Goal: Information Seeking & Learning: Learn about a topic

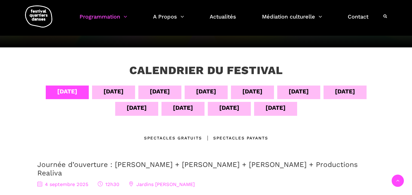
scroll to position [109, 0]
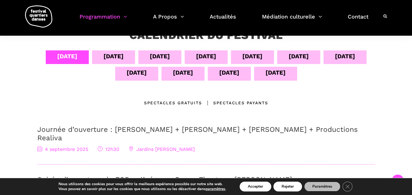
click at [178, 103] on div "Spectacles gratuits" at bounding box center [173, 103] width 58 height 7
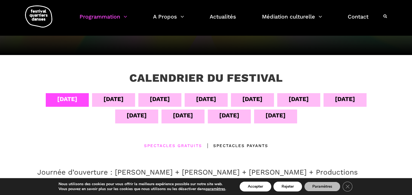
scroll to position [55, 0]
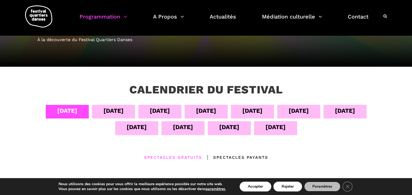
click at [111, 108] on div "[DATE]" at bounding box center [114, 111] width 20 height 10
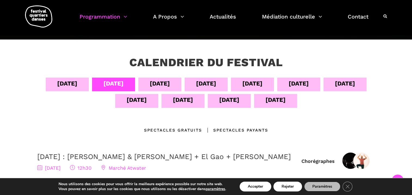
scroll to position [82, 0]
click at [164, 128] on div "Spectacles gratuits" at bounding box center [173, 130] width 58 height 7
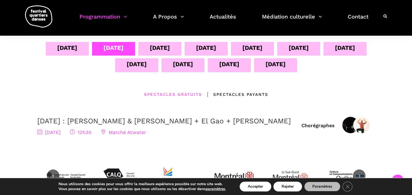
scroll to position [109, 0]
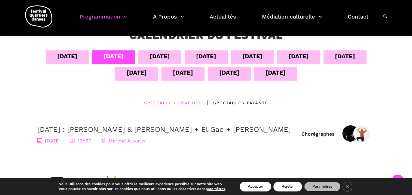
click at [159, 54] on div "[DATE]" at bounding box center [160, 57] width 20 height 10
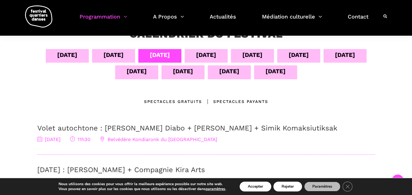
scroll to position [82, 0]
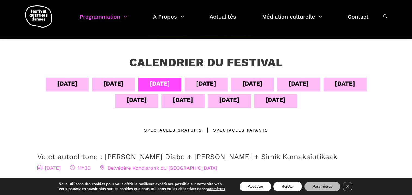
click at [210, 84] on div "[DATE]" at bounding box center [206, 84] width 20 height 10
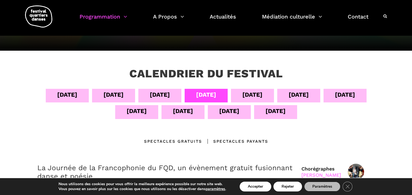
scroll to position [55, 0]
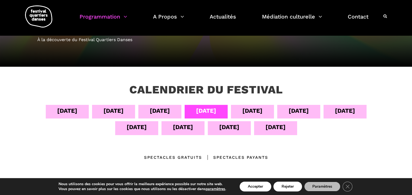
click at [253, 107] on div "[DATE]" at bounding box center [253, 111] width 20 height 10
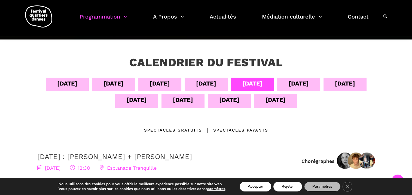
scroll to position [82, 0]
click at [301, 83] on div "[DATE]" at bounding box center [299, 84] width 20 height 10
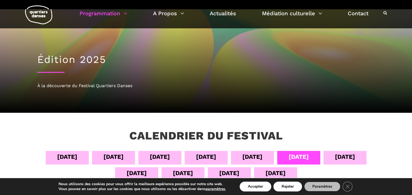
scroll to position [0, 0]
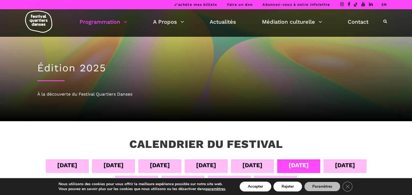
click at [250, 165] on div "[DATE]" at bounding box center [253, 166] width 20 height 10
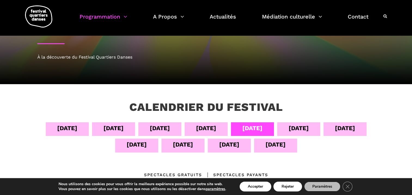
scroll to position [27, 0]
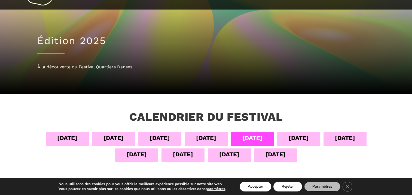
click at [302, 137] on div "[DATE]" at bounding box center [299, 138] width 20 height 10
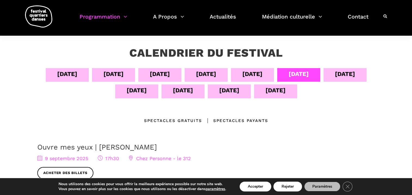
scroll to position [82, 0]
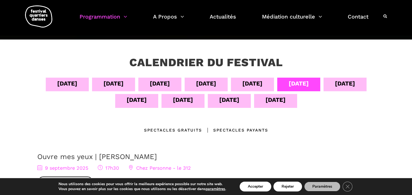
click at [348, 84] on div "[DATE]" at bounding box center [345, 84] width 20 height 10
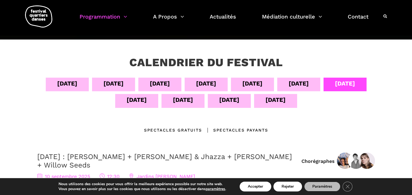
click at [138, 100] on div "[DATE]" at bounding box center [137, 100] width 20 height 10
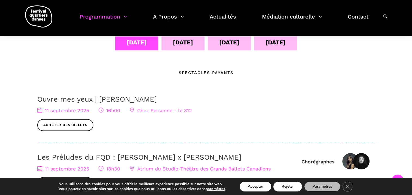
scroll to position [136, 0]
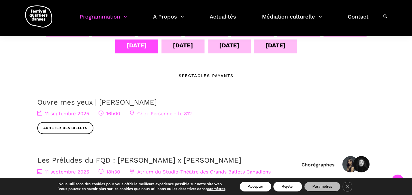
click at [179, 41] on div "[DATE]" at bounding box center [183, 46] width 20 height 10
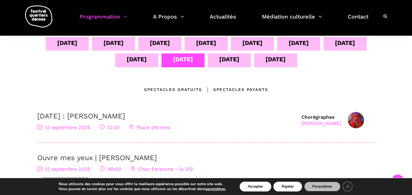
scroll to position [109, 0]
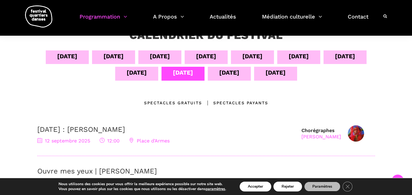
click at [222, 73] on div "[DATE]" at bounding box center [229, 73] width 20 height 10
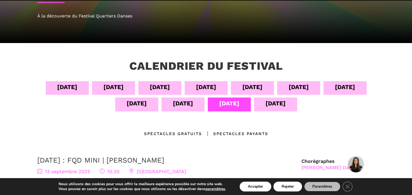
scroll to position [82, 0]
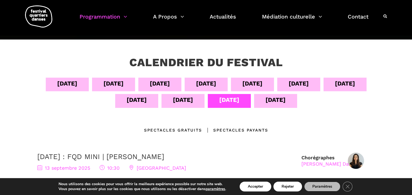
click at [277, 101] on div "[DATE]" at bounding box center [276, 100] width 20 height 10
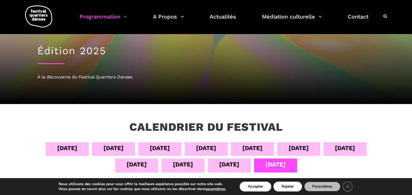
scroll to position [0, 0]
